Goal: Task Accomplishment & Management: Manage account settings

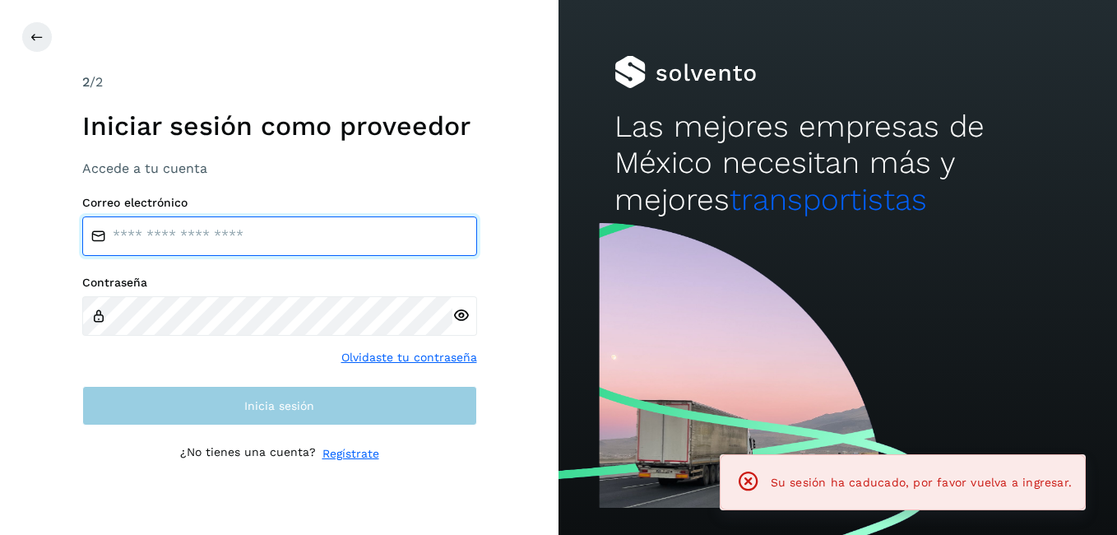
type input "**********"
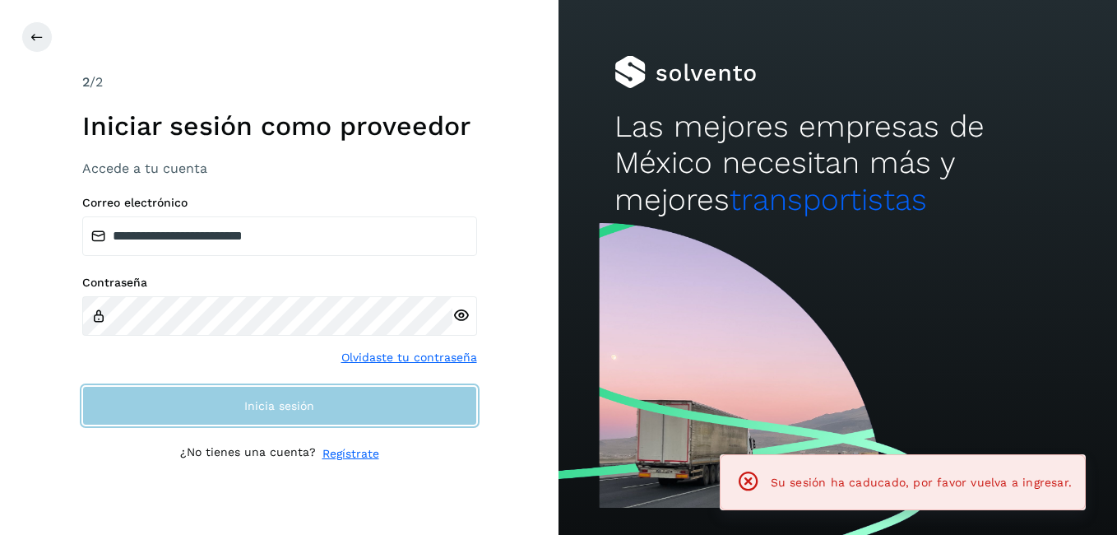
click at [281, 407] on span "Inicia sesión" at bounding box center [279, 406] width 70 height 12
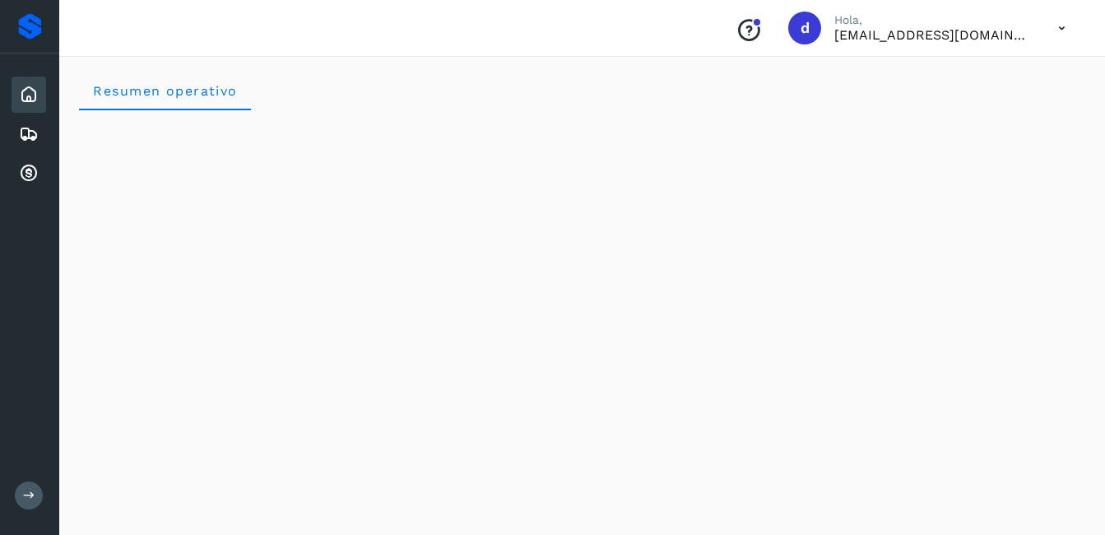
click at [34, 100] on icon at bounding box center [29, 95] width 20 height 20
click at [39, 140] on div "Embarques" at bounding box center [29, 134] width 35 height 36
